Goal: Transaction & Acquisition: Download file/media

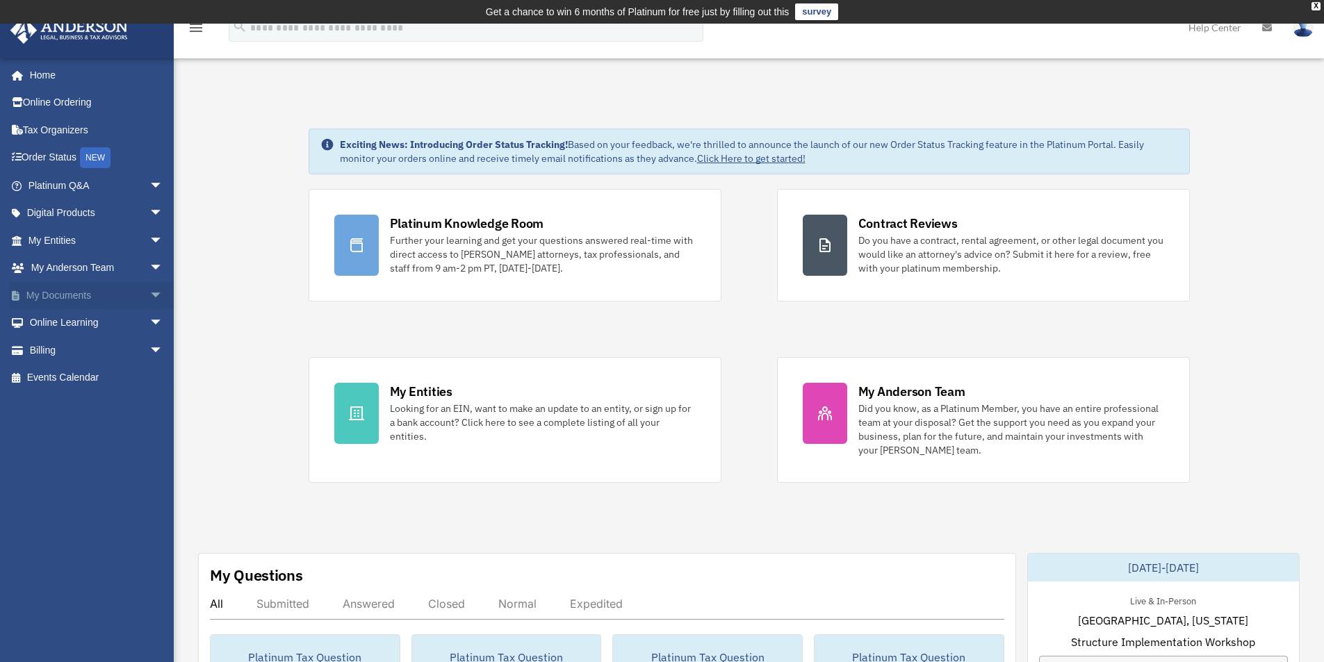
click at [149, 297] on span "arrow_drop_down" at bounding box center [163, 295] width 28 height 28
click at [51, 322] on link "Box" at bounding box center [101, 323] width 165 height 28
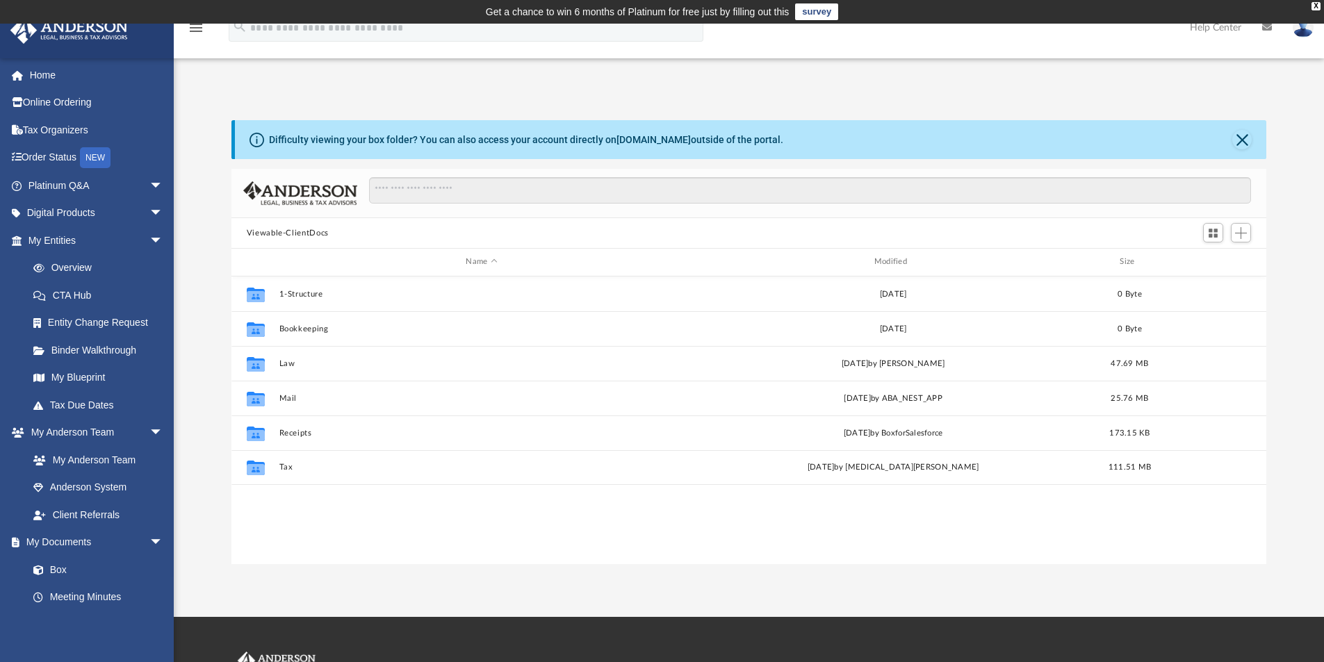
scroll to position [306, 1024]
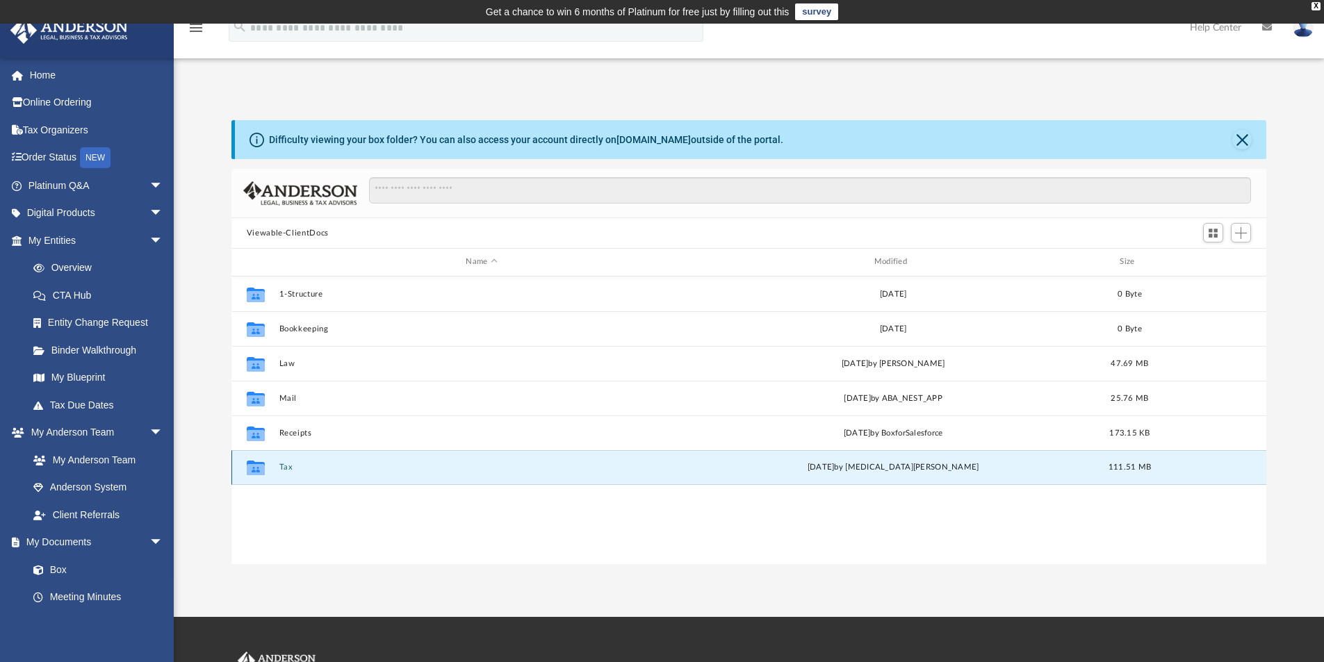
click at [284, 467] on button "Tax" at bounding box center [481, 467] width 405 height 9
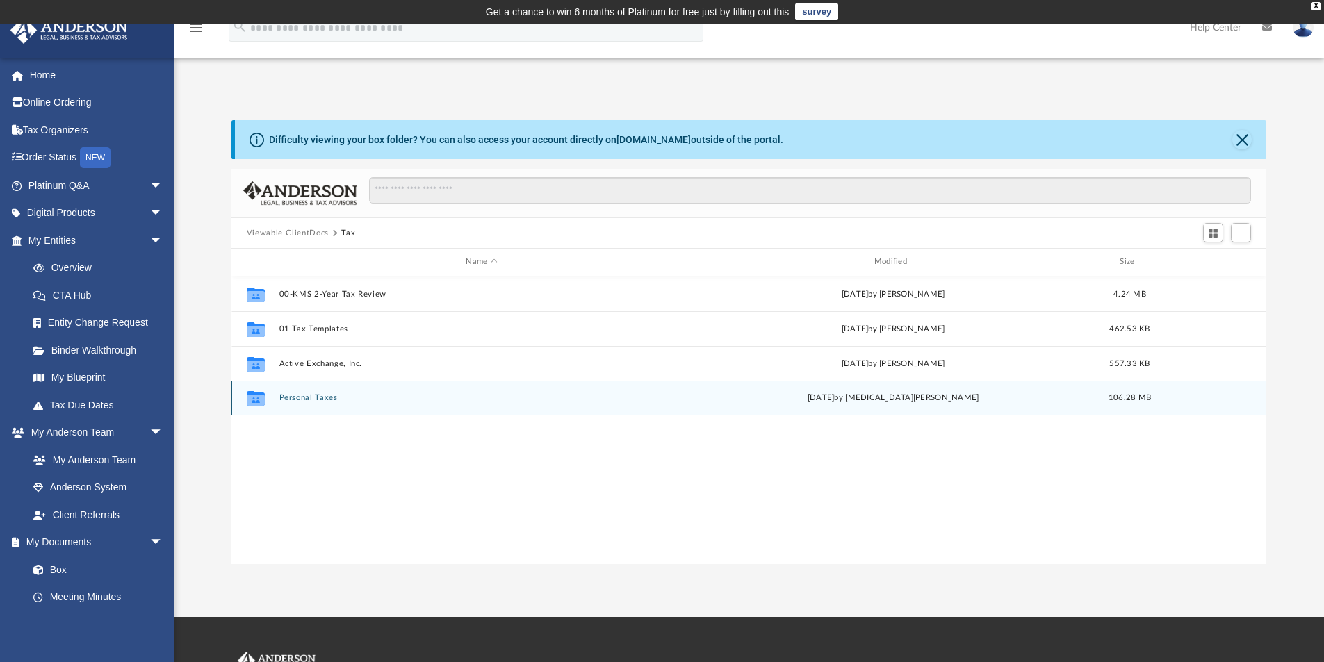
click at [309, 398] on button "Personal Taxes" at bounding box center [481, 397] width 405 height 9
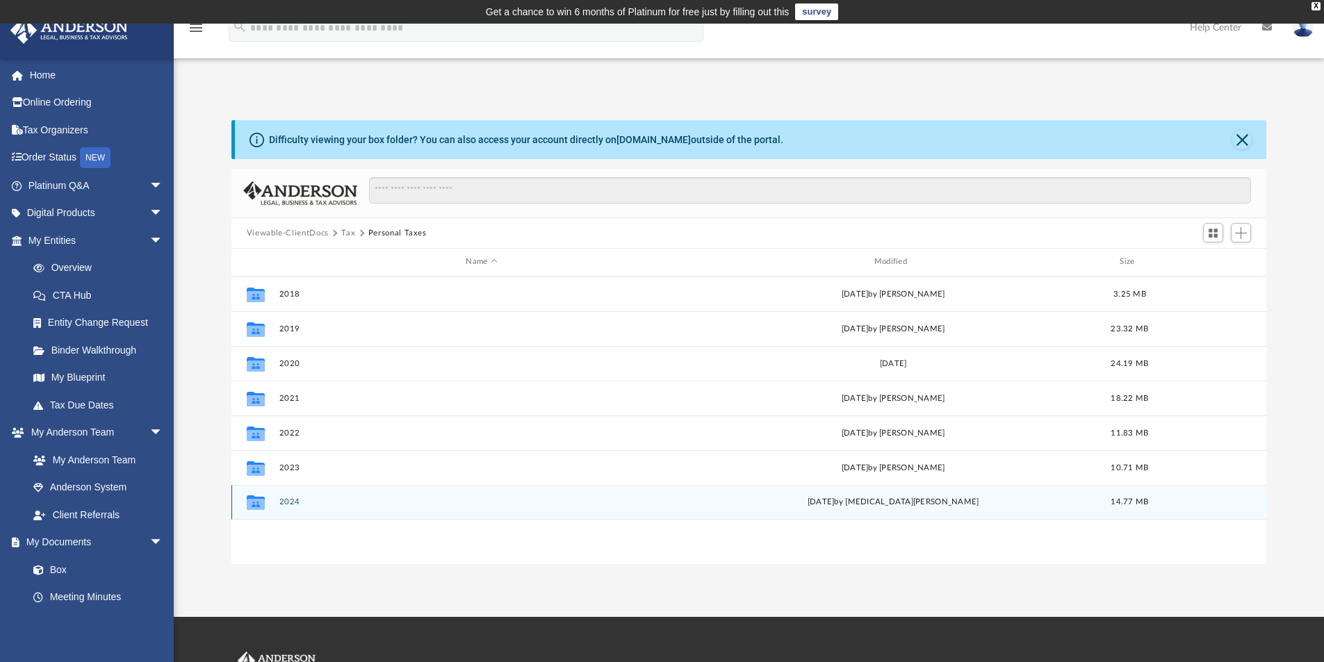
click at [286, 502] on button "2024" at bounding box center [481, 502] width 405 height 9
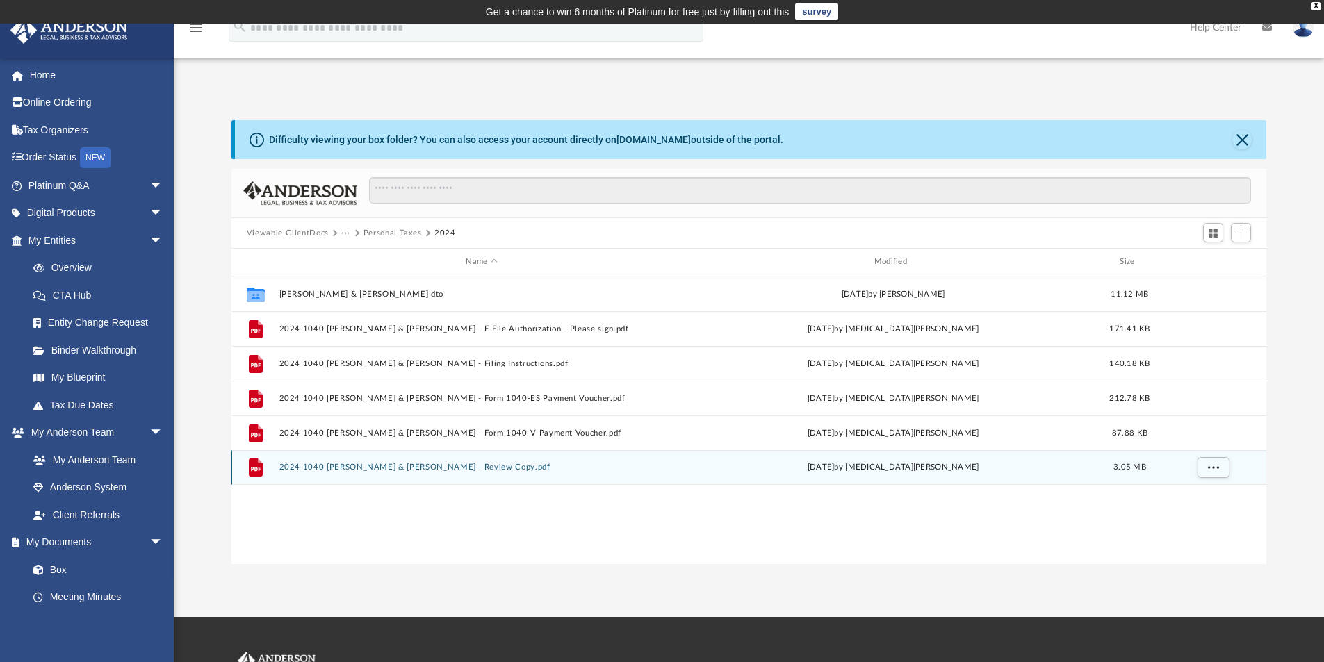
click at [514, 466] on button "2024 1040 [PERSON_NAME] & [PERSON_NAME] - Review Copy.pdf" at bounding box center [481, 467] width 405 height 9
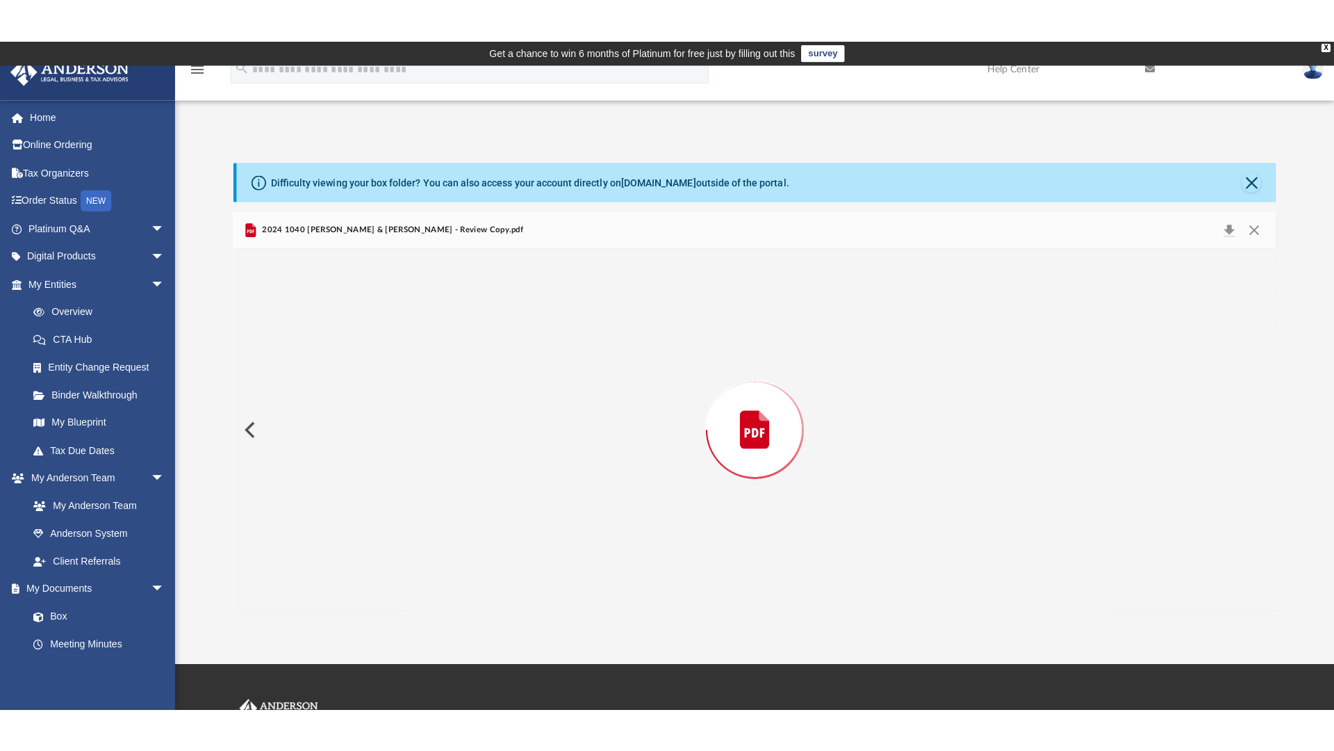
scroll to position [34714, 0]
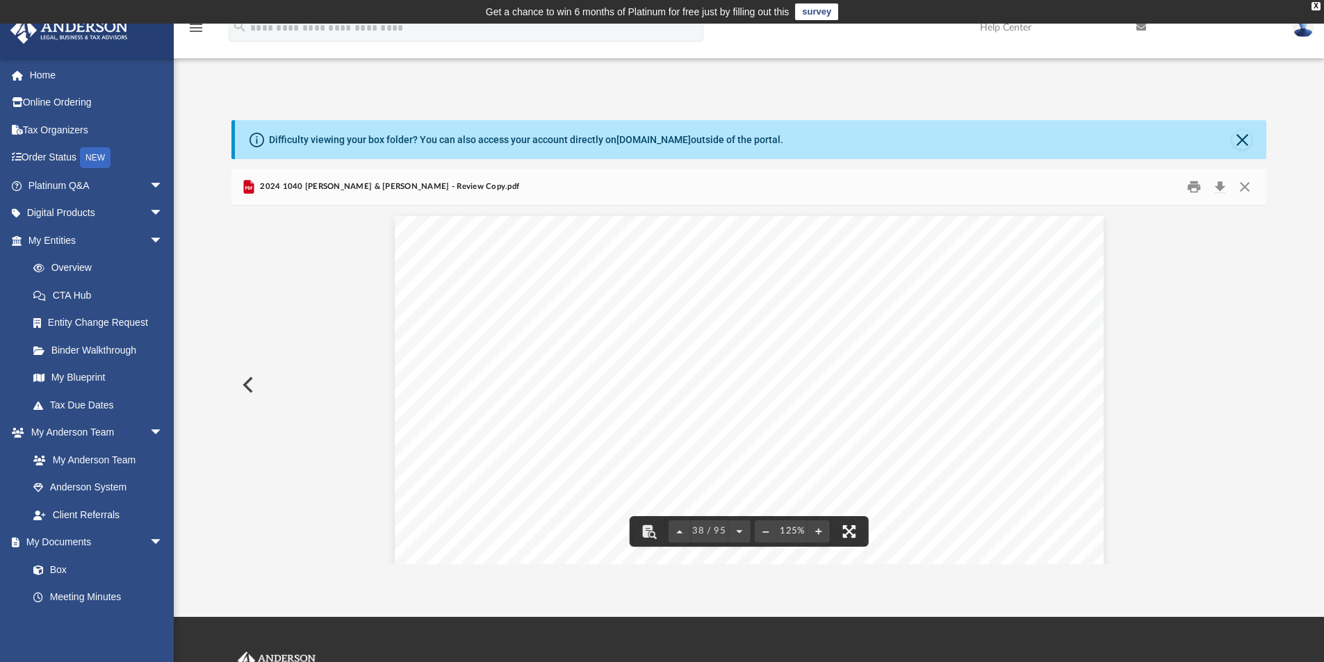
click at [848, 530] on button "File preview" at bounding box center [849, 531] width 31 height 31
